Goal: Task Accomplishment & Management: Manage account settings

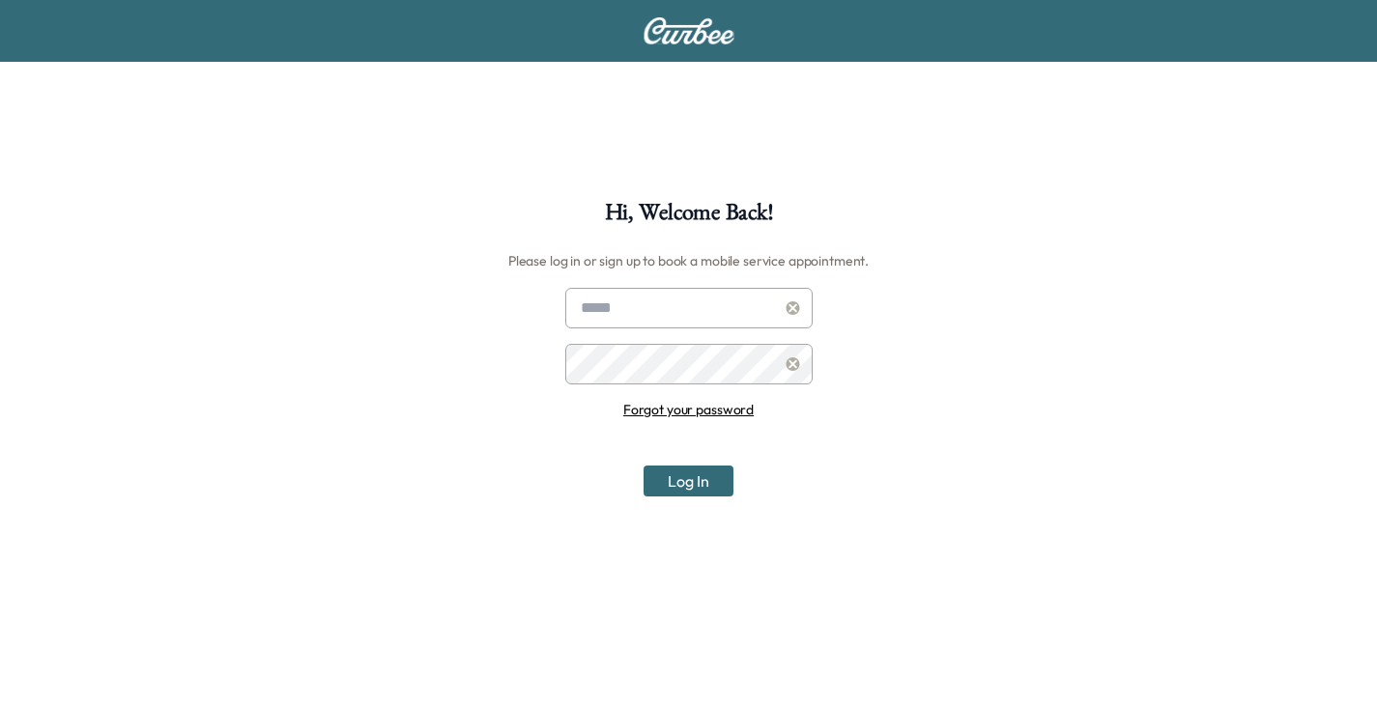
type input "**********"
click at [695, 476] on button "Log In" at bounding box center [688, 481] width 90 height 31
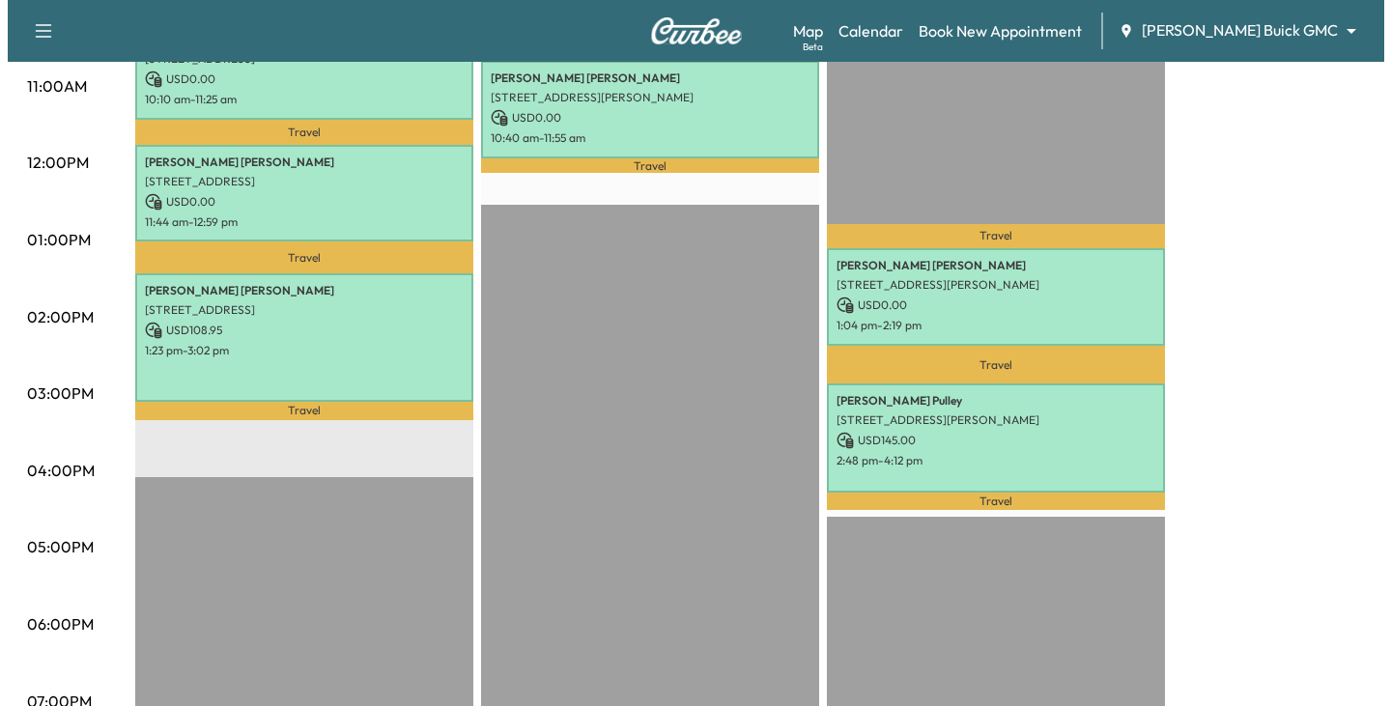
scroll to position [870, 0]
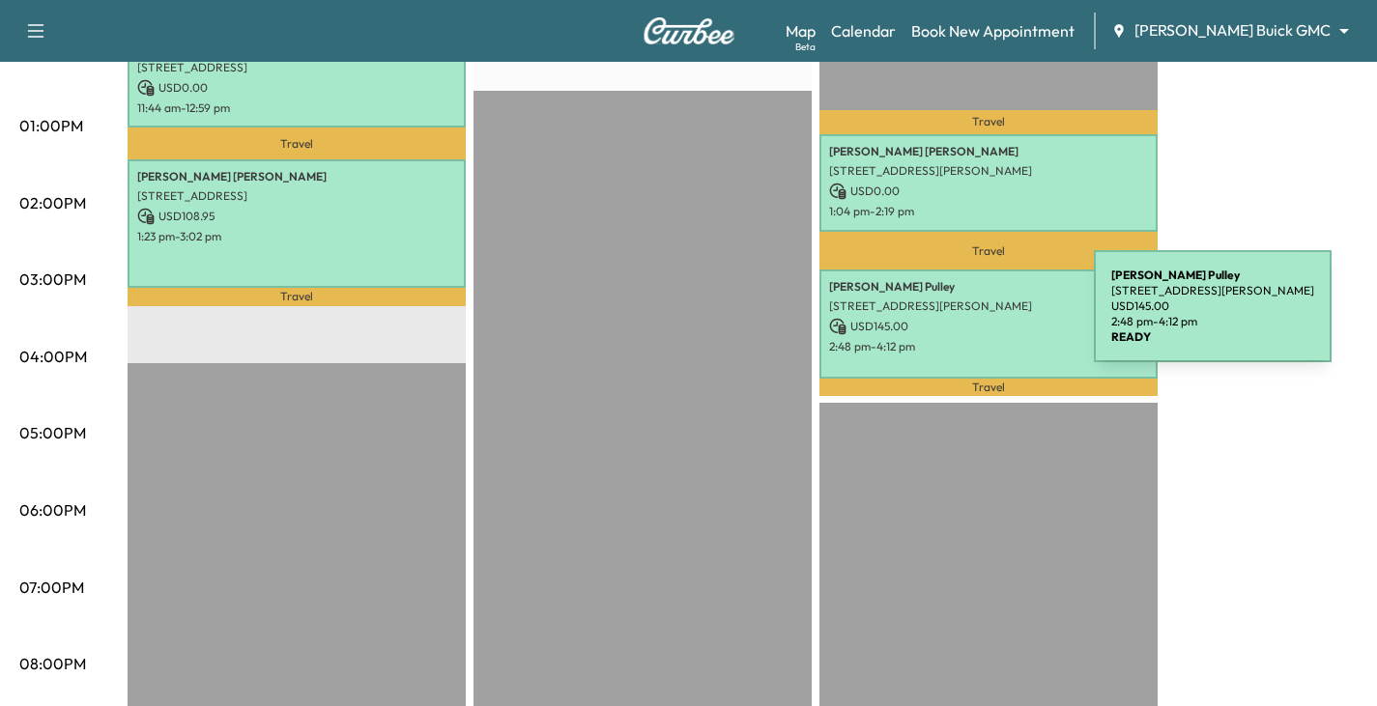
click at [949, 318] on p "USD 145.00" at bounding box center [988, 326] width 319 height 17
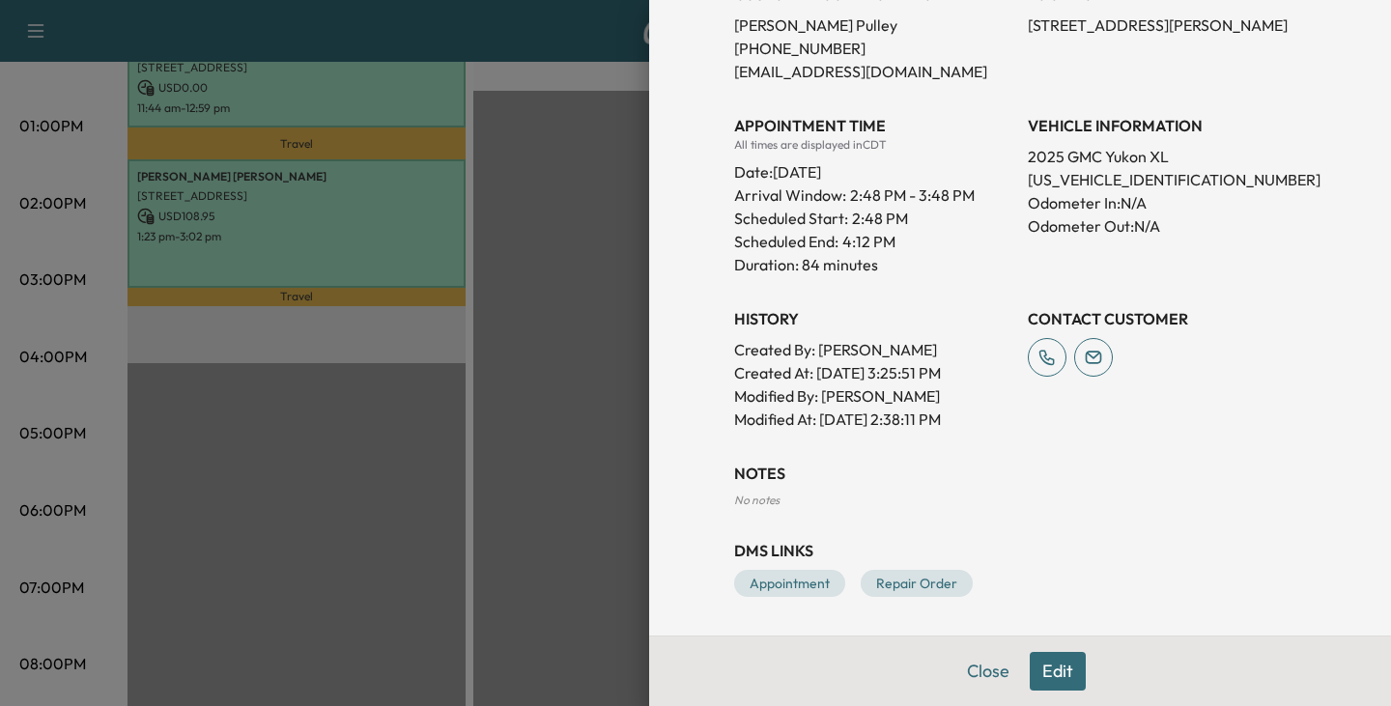
click at [1030, 673] on button "Edit" at bounding box center [1058, 671] width 56 height 39
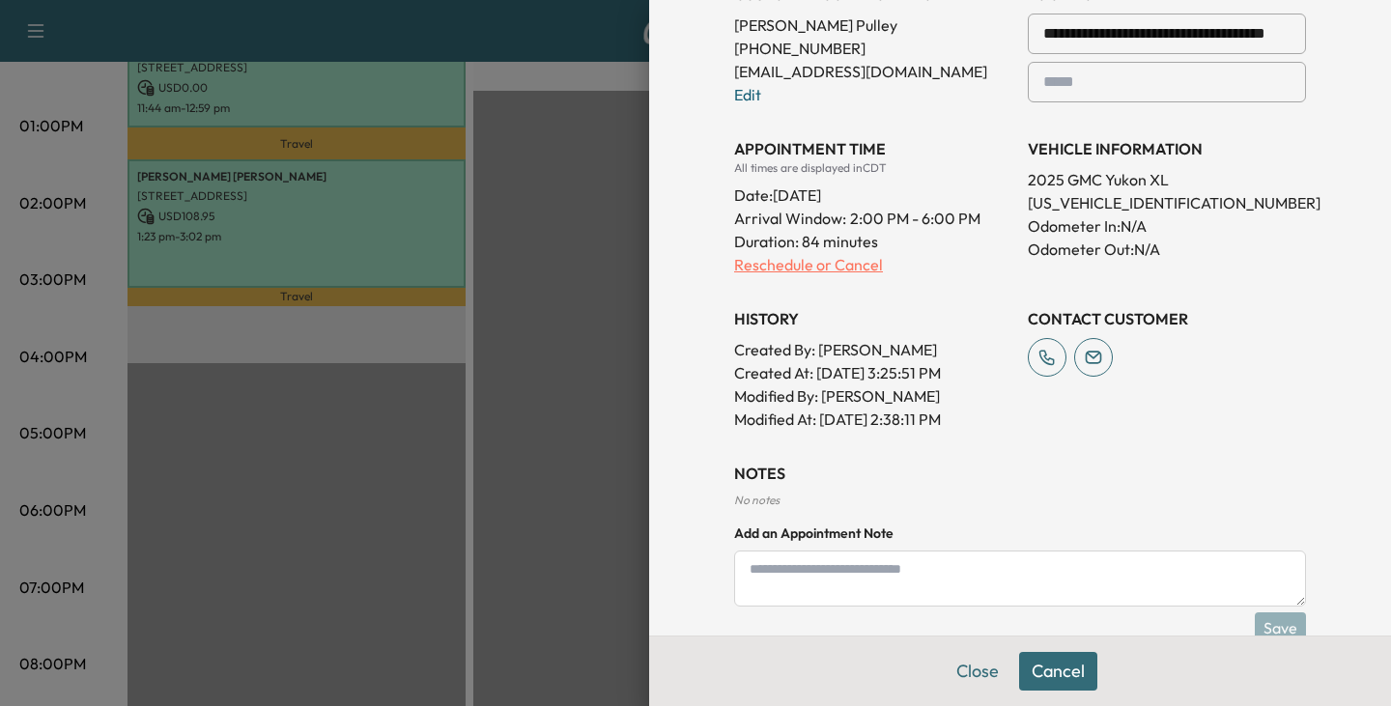
click at [773, 262] on p "Reschedule or Cancel" at bounding box center [873, 264] width 278 height 23
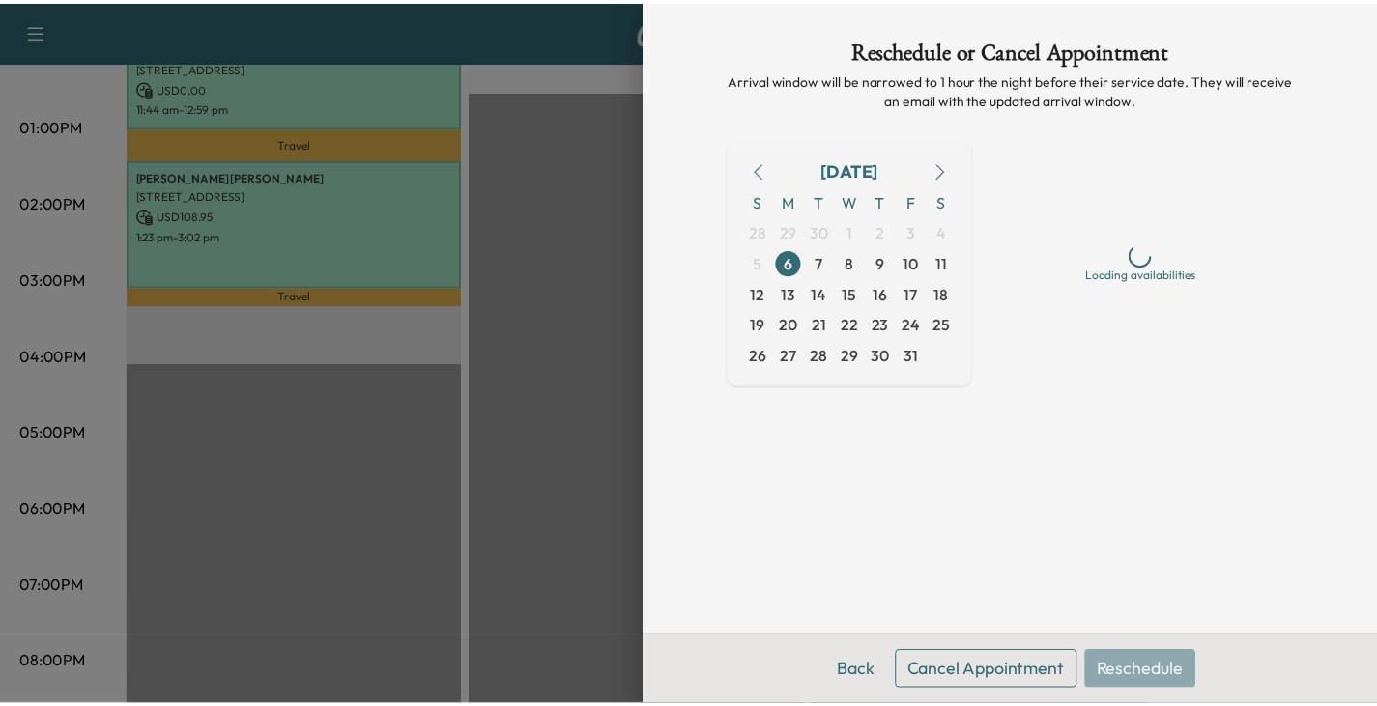
scroll to position [0, 0]
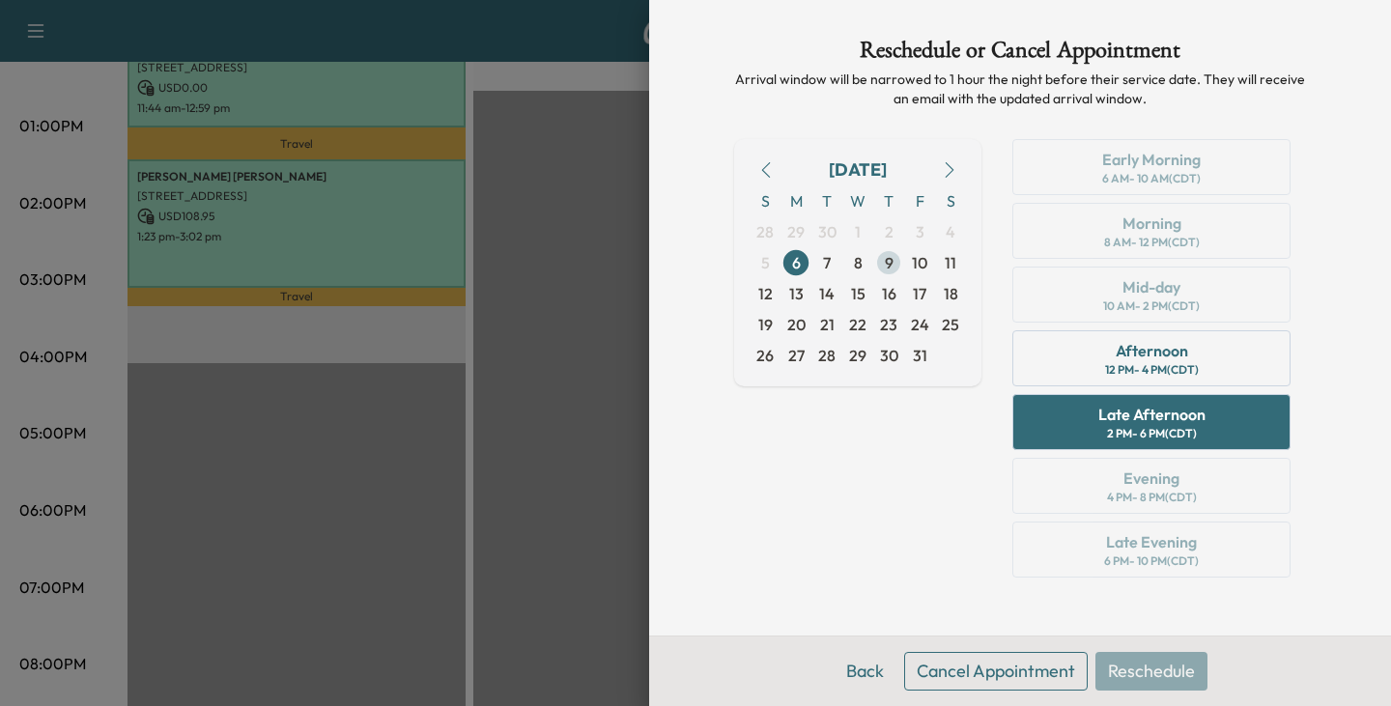
click at [887, 266] on span "9" at bounding box center [889, 262] width 9 height 23
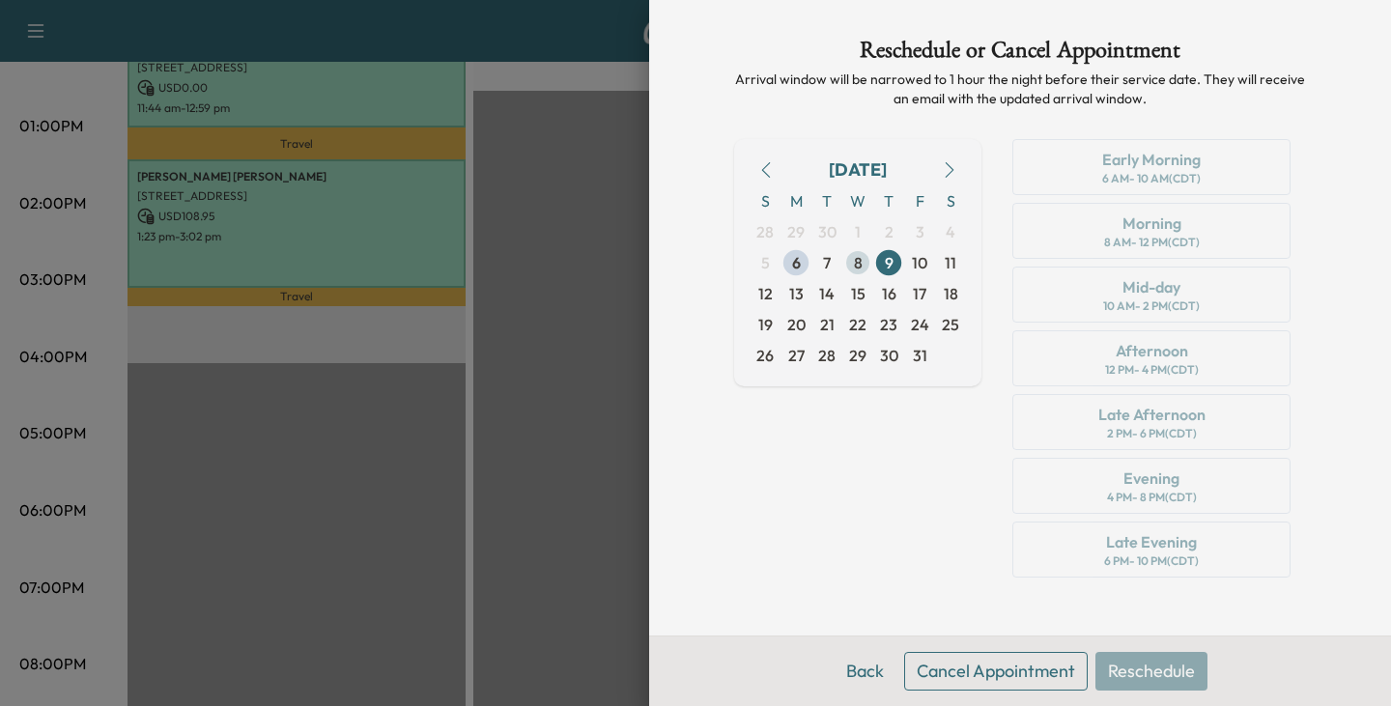
click at [849, 264] on span "8" at bounding box center [857, 262] width 31 height 31
click at [886, 261] on span "9" at bounding box center [889, 262] width 9 height 23
click at [890, 264] on span "9" at bounding box center [889, 262] width 9 height 23
click at [832, 530] on div "October 2025 S M T W T F S 28 29 30 1 2 3 4 5 6 7 8 9 10 11 12 13 14 15 16 17 1…" at bounding box center [857, 362] width 247 height 446
click at [871, 676] on button "Back" at bounding box center [865, 671] width 63 height 39
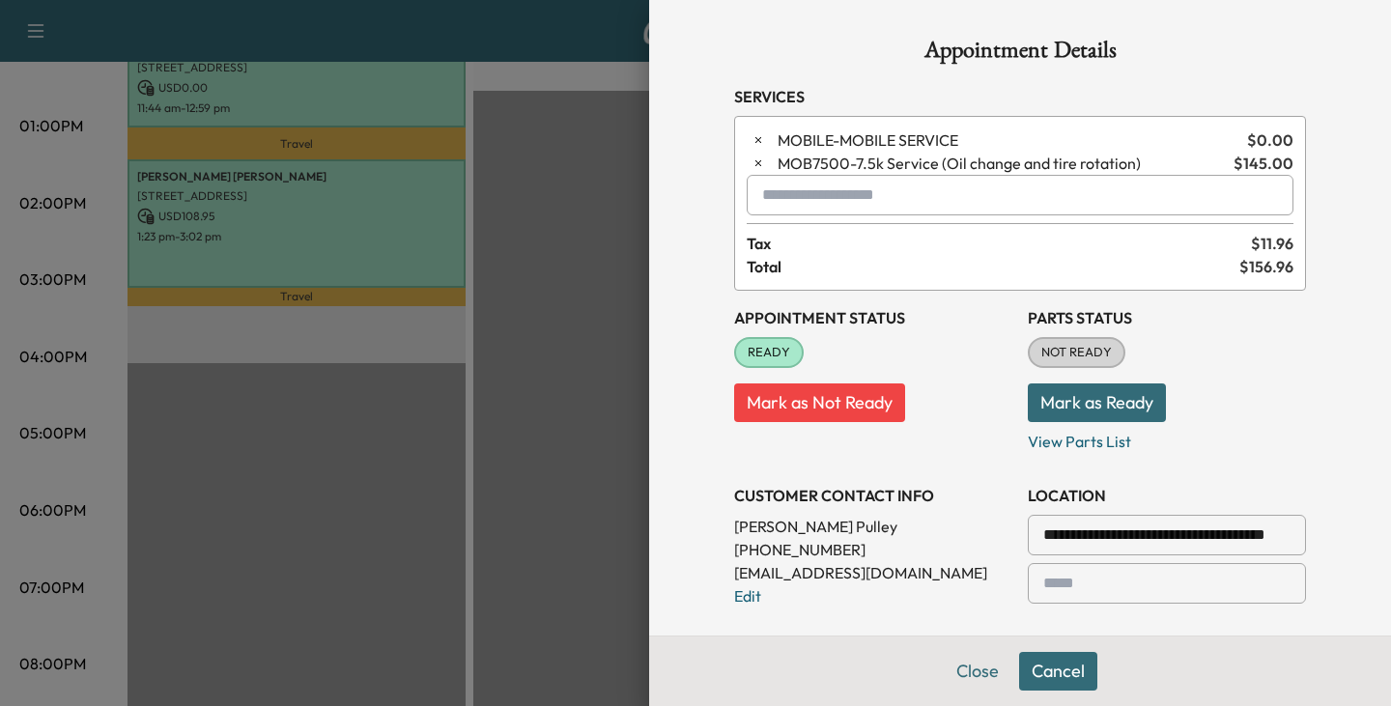
click at [966, 664] on button "Close" at bounding box center [978, 671] width 68 height 39
